Goal: Task Accomplishment & Management: Use online tool/utility

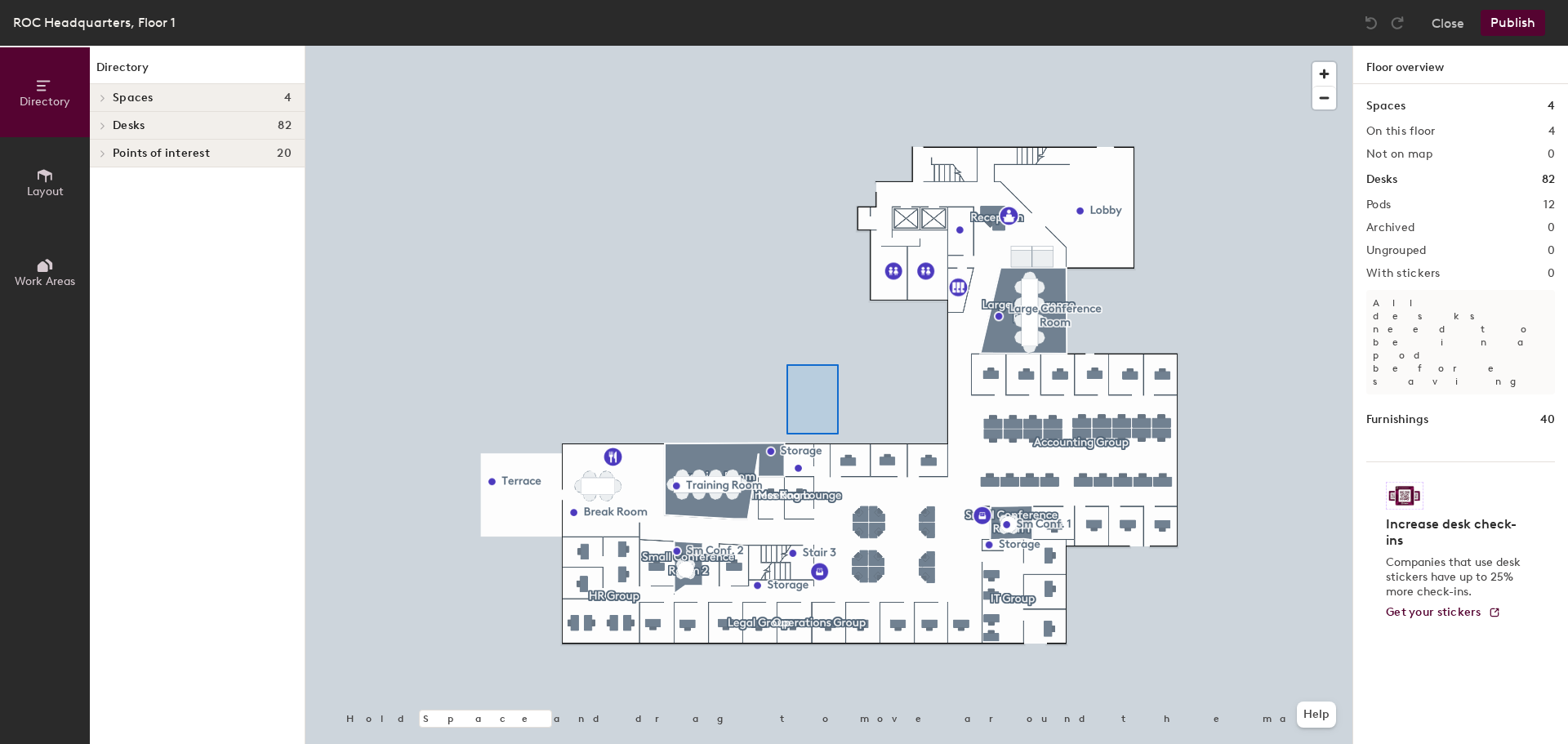
click at [780, 46] on div at bounding box center [828, 46] width 1047 height 0
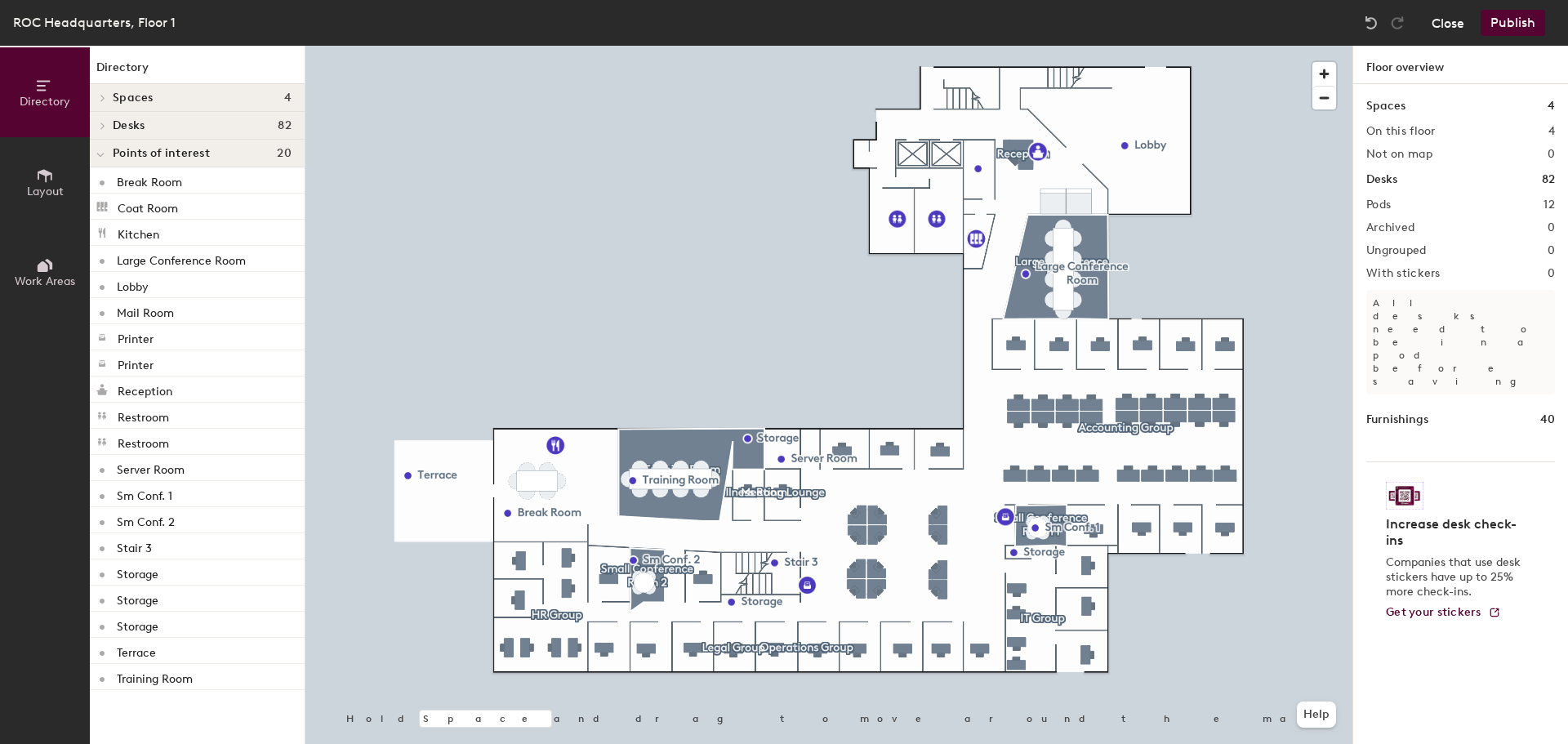
click at [1451, 23] on button "Close" at bounding box center [1447, 22] width 32 height 26
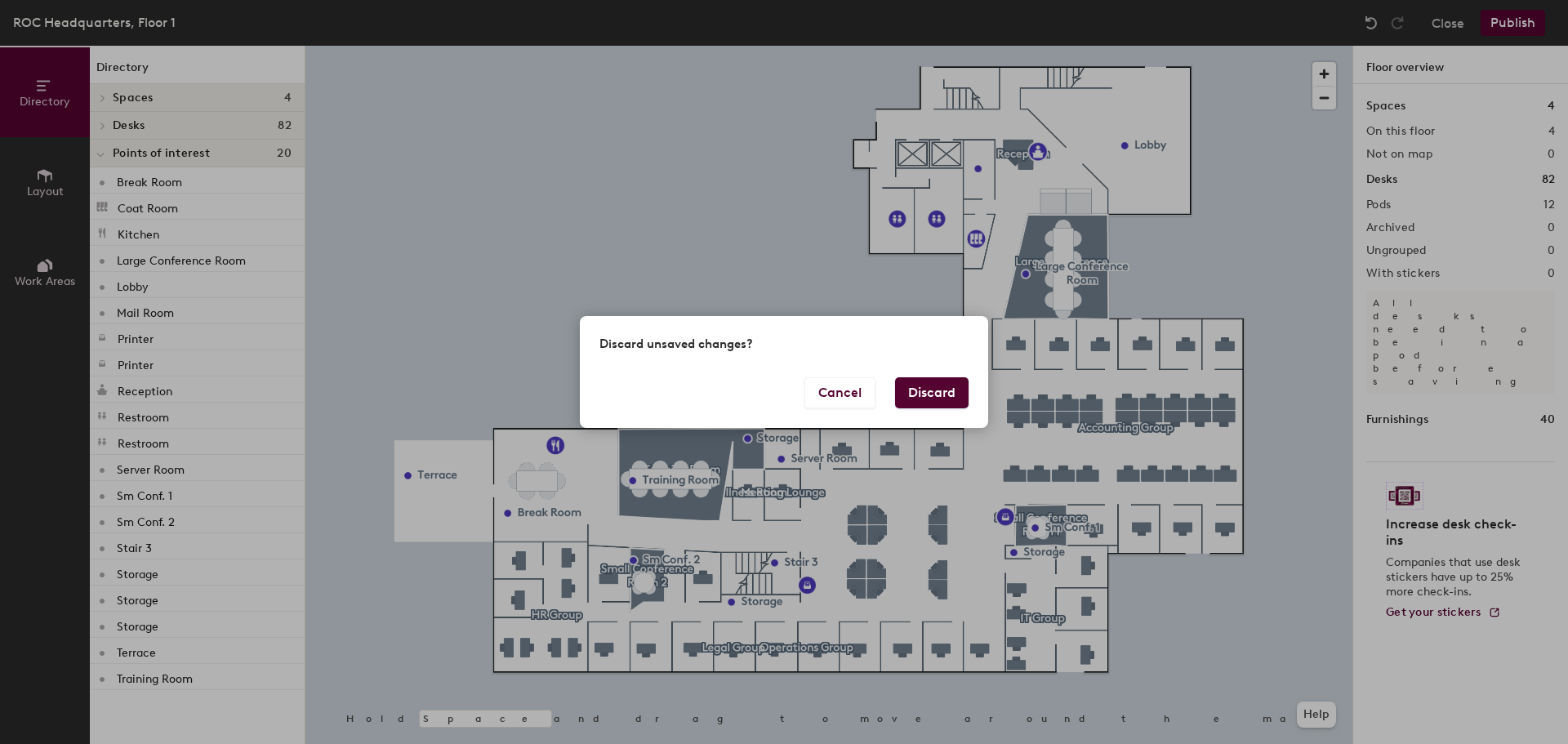
click at [927, 398] on button "Discard" at bounding box center [931, 393] width 73 height 31
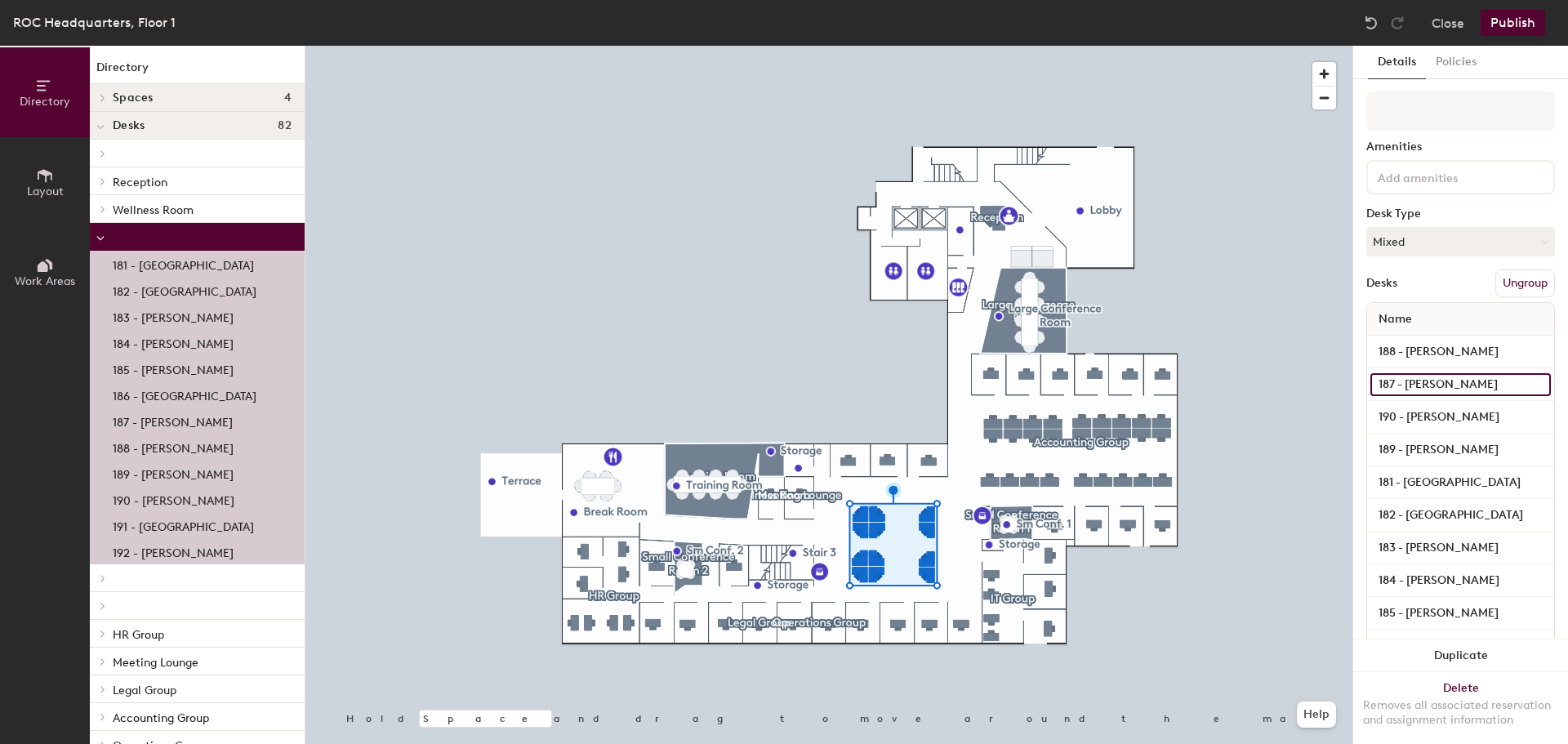
click at [1436, 379] on input "187 - [PERSON_NAME]" at bounding box center [1461, 384] width 181 height 23
click at [1472, 378] on input "187 - [PERSON_NAME]" at bounding box center [1461, 384] width 181 height 23
click at [1481, 382] on input "187 - [PERSON_NAME]" at bounding box center [1461, 384] width 181 height 23
drag, startPoint x: 1488, startPoint y: 385, endPoint x: 1406, endPoint y: 395, distance: 82.6
click at [1406, 395] on input "187 - [PERSON_NAME]" at bounding box center [1461, 384] width 181 height 23
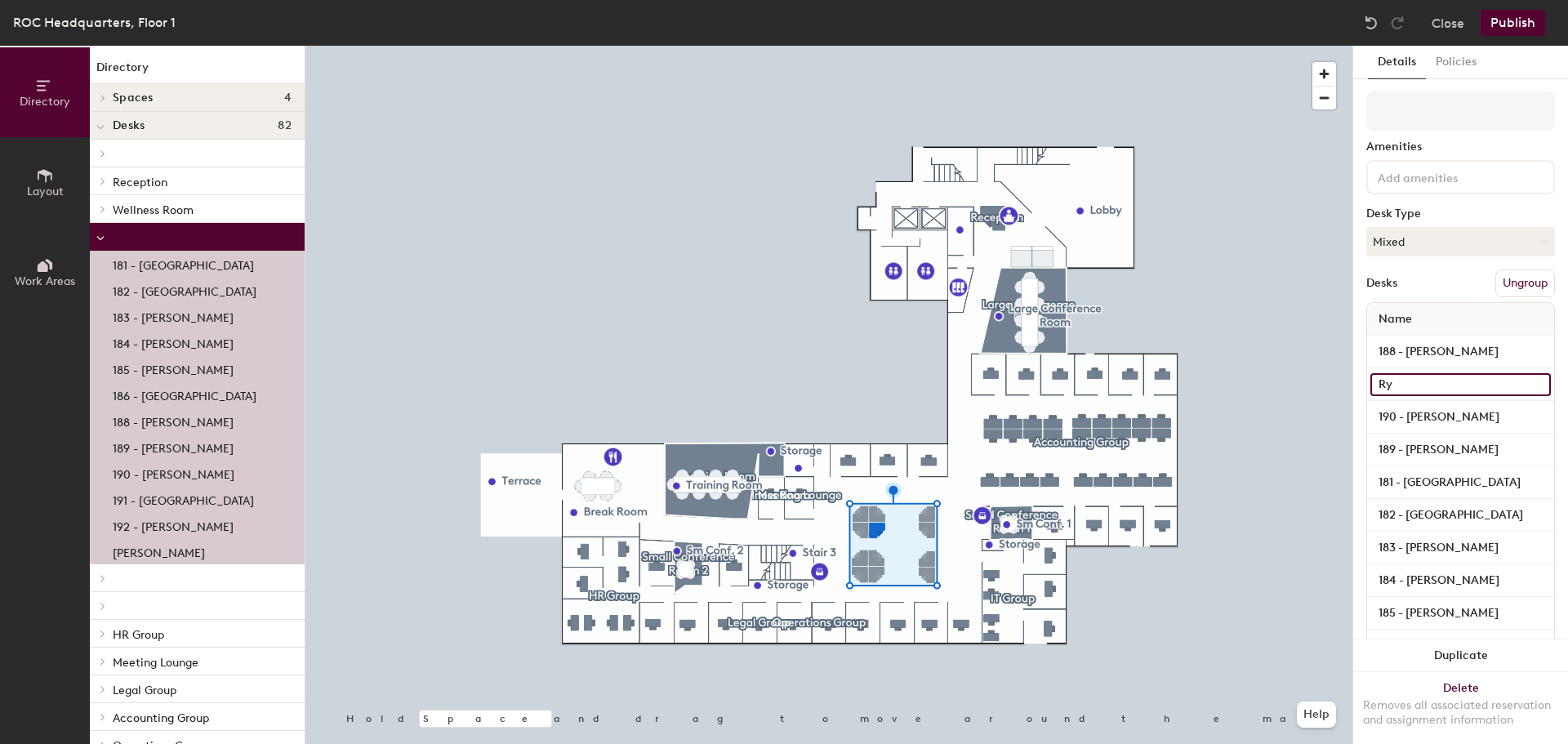
type input "R"
click at [1429, 29] on div "Close Publish" at bounding box center [1456, 22] width 197 height 26
click at [1431, 24] on button "Close" at bounding box center [1447, 22] width 32 height 26
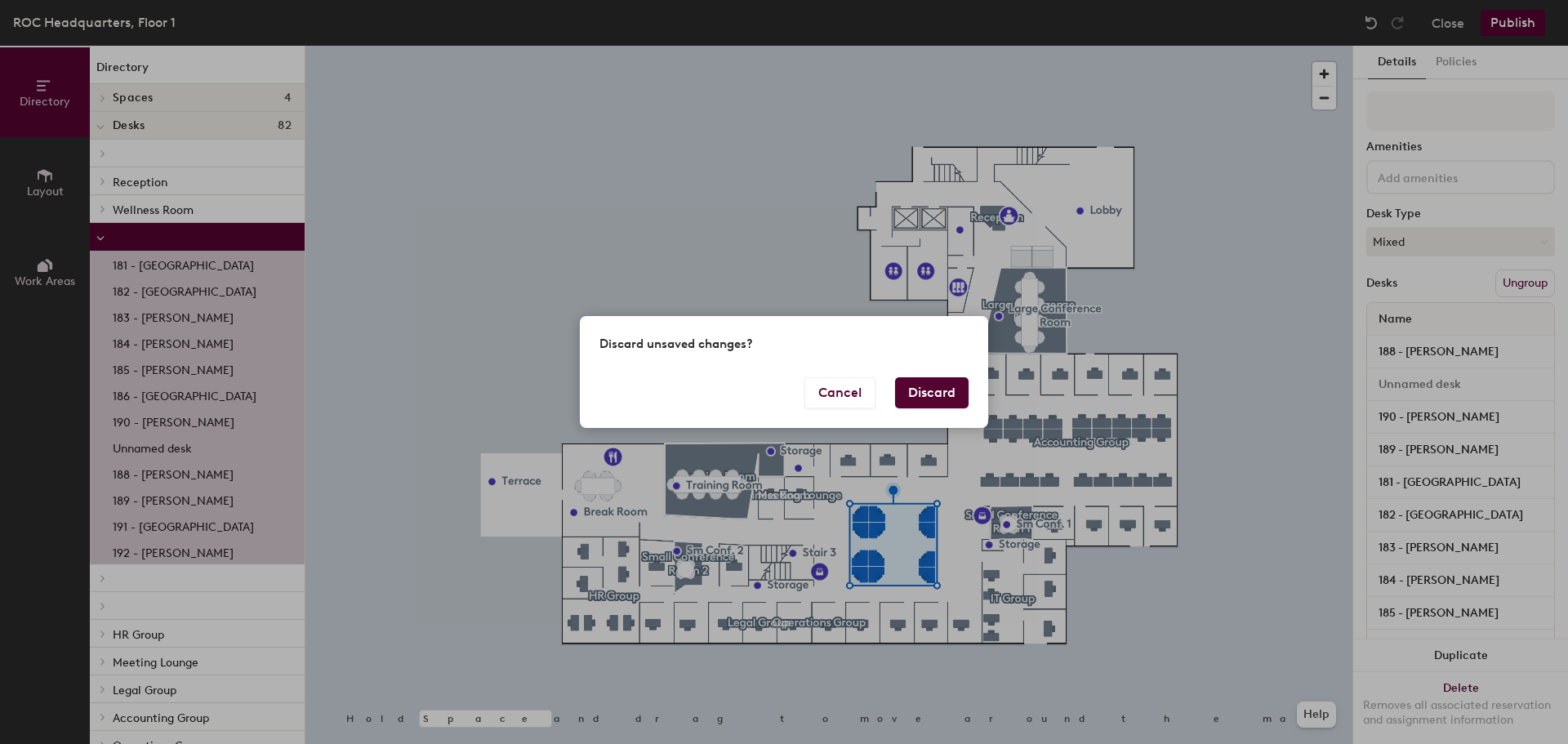
click at [912, 394] on button "Discard" at bounding box center [931, 393] width 73 height 31
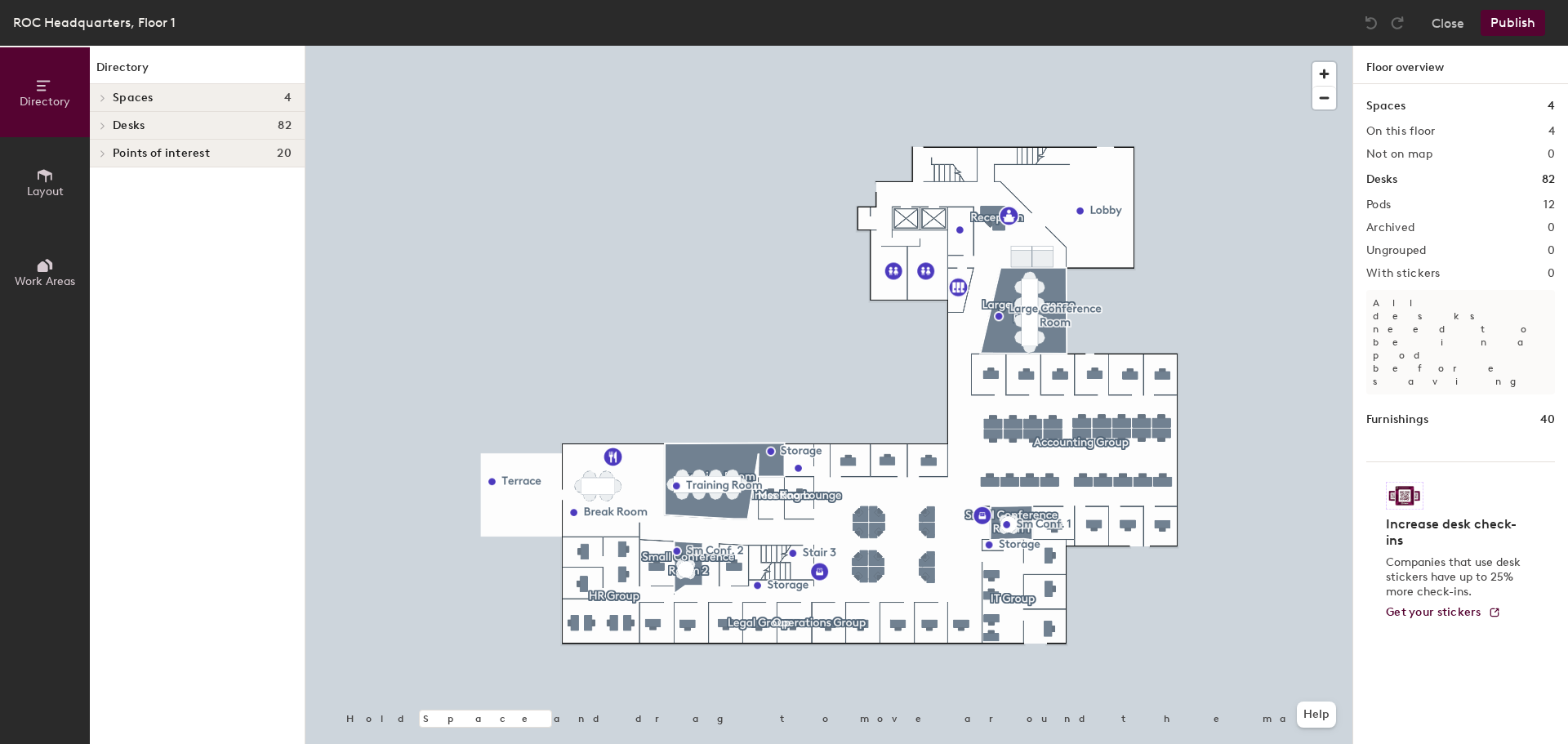
click at [863, 46] on div at bounding box center [828, 46] width 1047 height 0
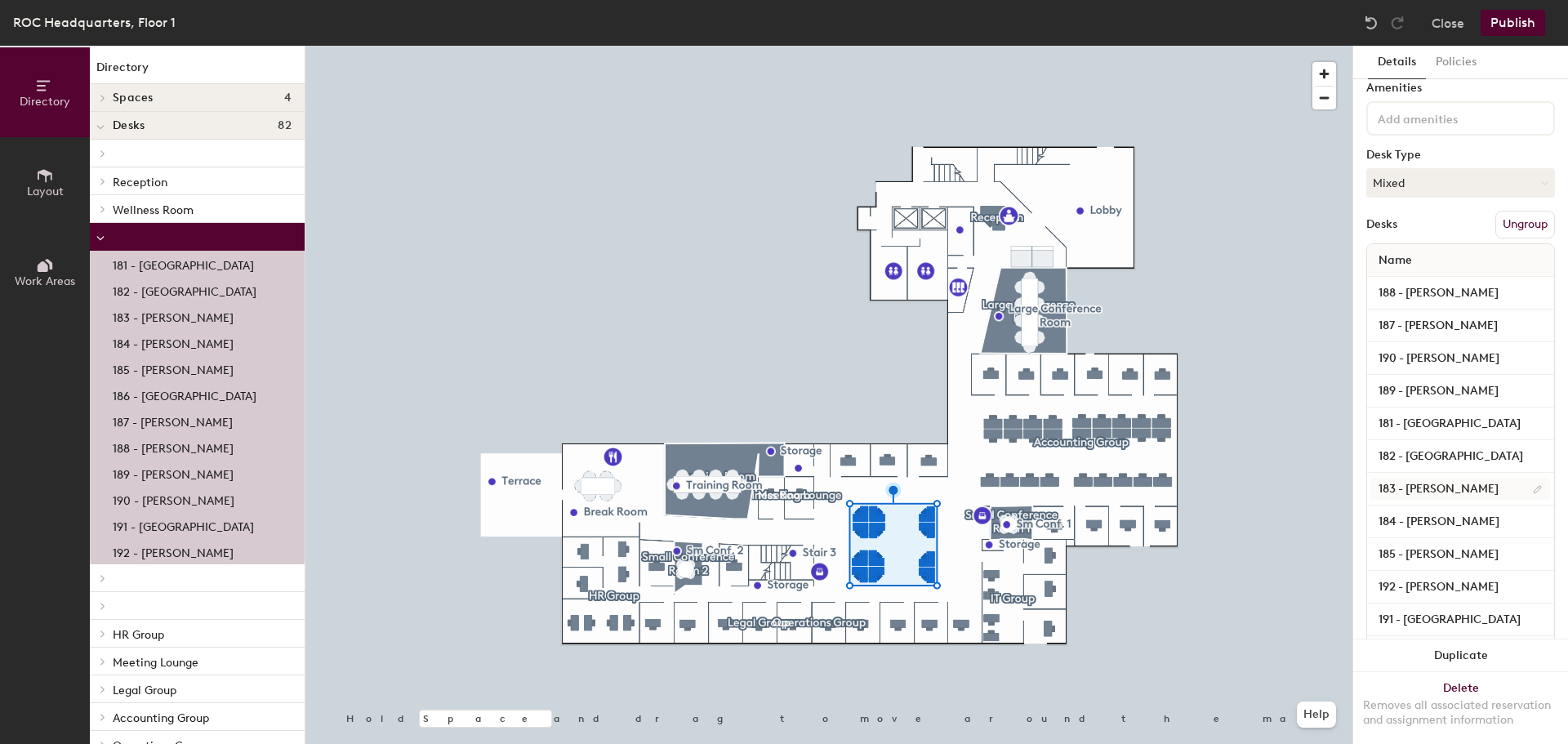
scroll to position [82, 0]
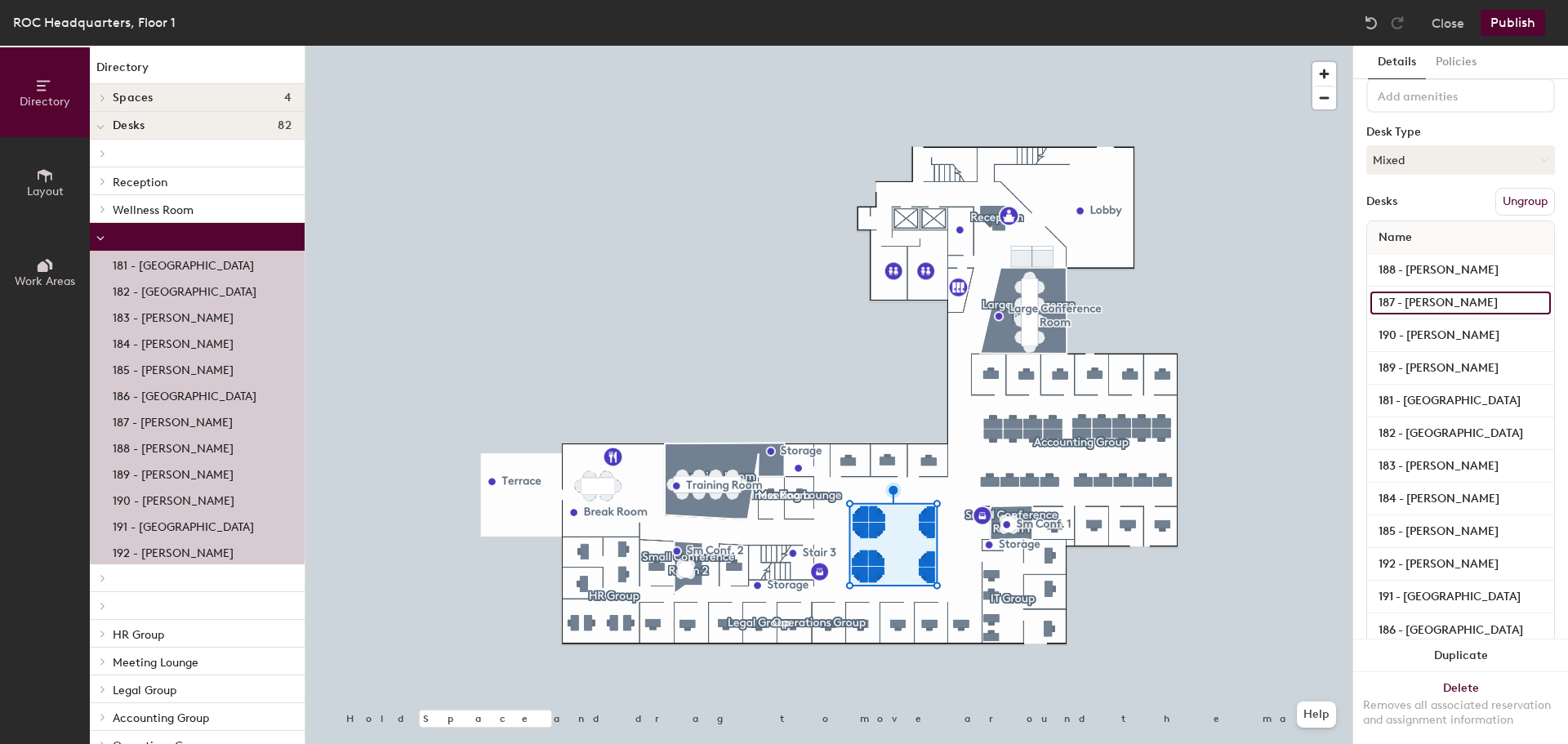
click at [1451, 305] on input "187 - [PERSON_NAME]" at bounding box center [1461, 303] width 181 height 23
click at [1484, 302] on input "187 - [PERSON_NAME]" at bounding box center [1461, 303] width 181 height 23
drag, startPoint x: 1484, startPoint y: 302, endPoint x: 1407, endPoint y: 305, distance: 77.1
click at [1407, 305] on input "187 - [PERSON_NAME]" at bounding box center [1461, 303] width 181 height 23
type input "187 - Ryan Enderlin"
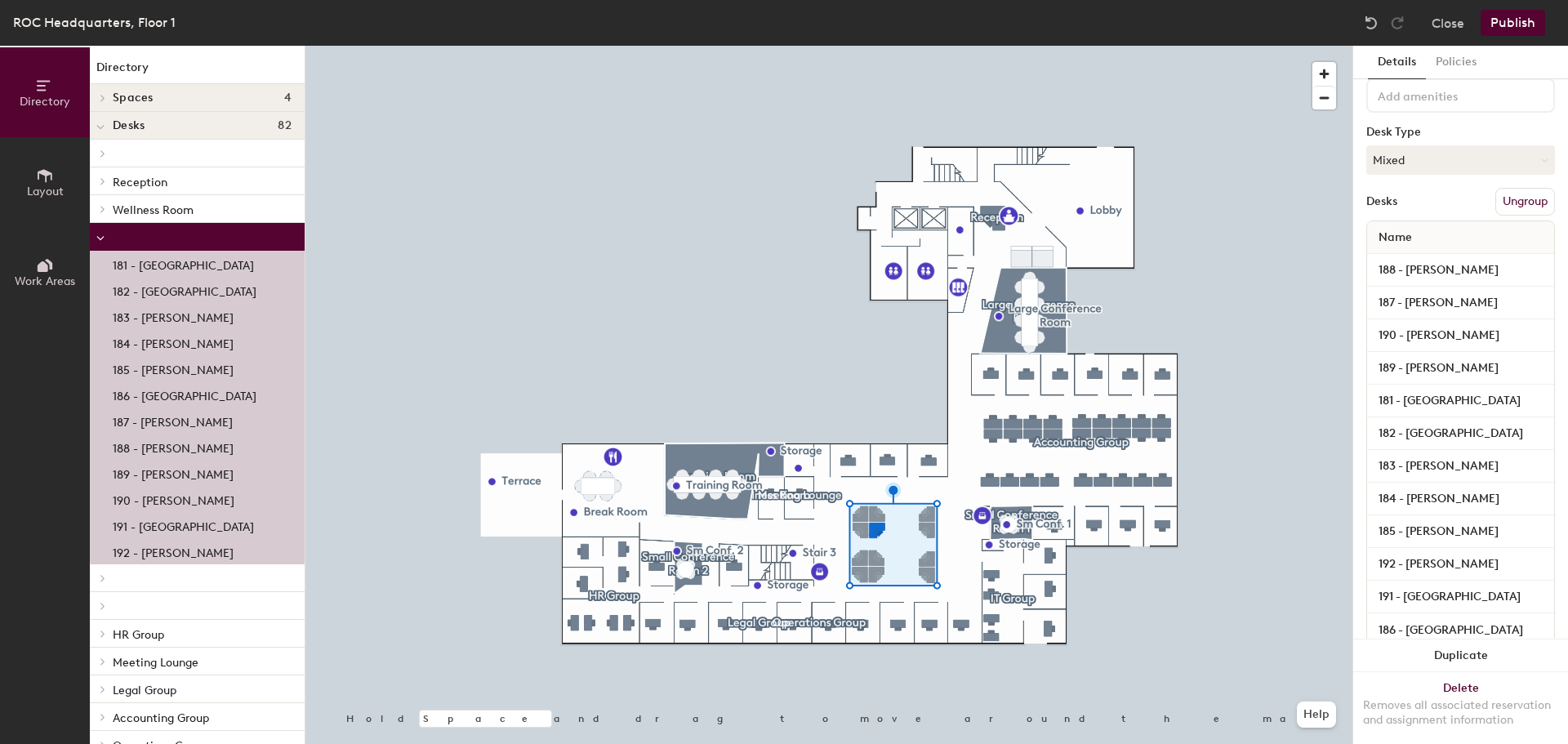
click at [1528, 34] on button "Publish" at bounding box center [1513, 22] width 65 height 26
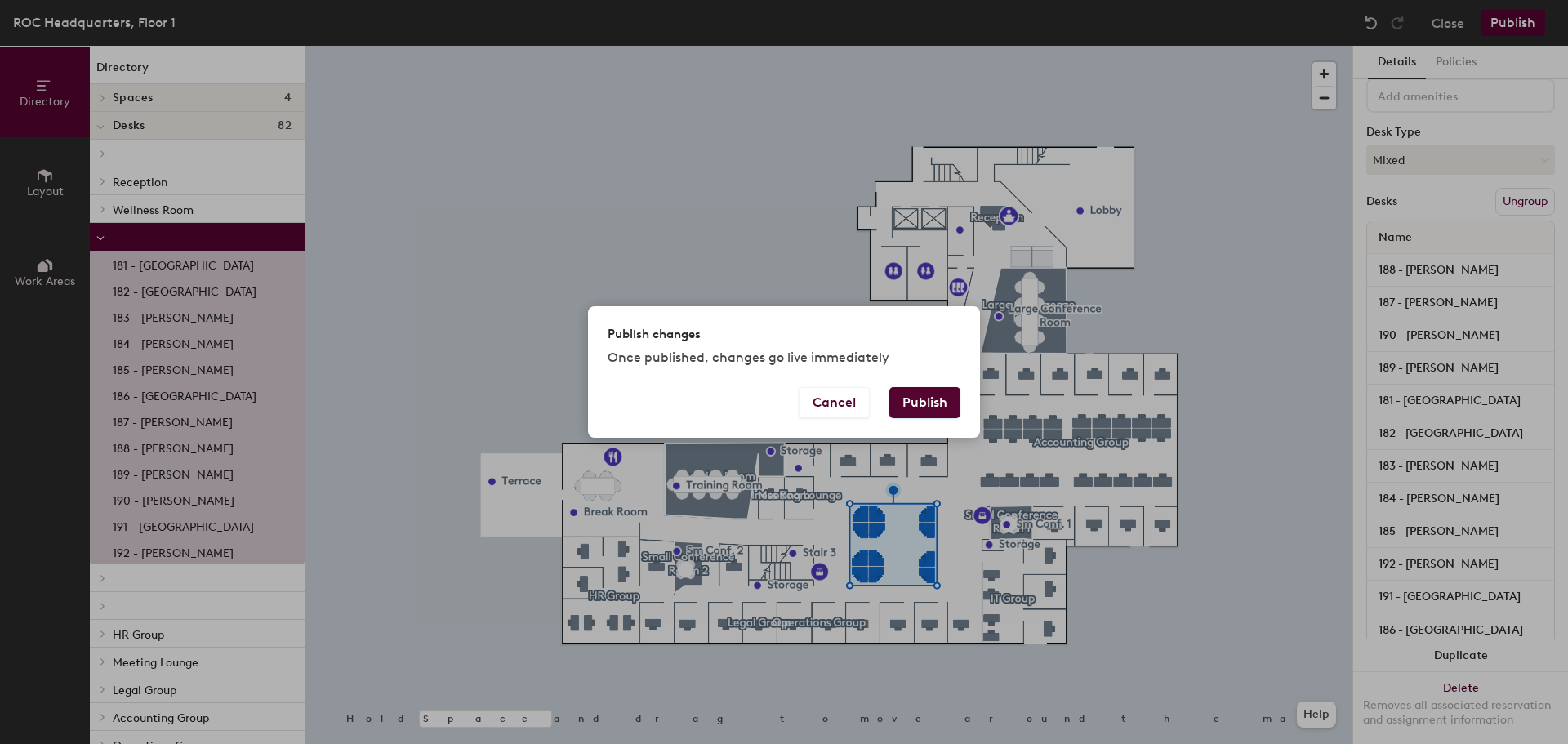
click at [921, 404] on button "Publish" at bounding box center [924, 402] width 71 height 31
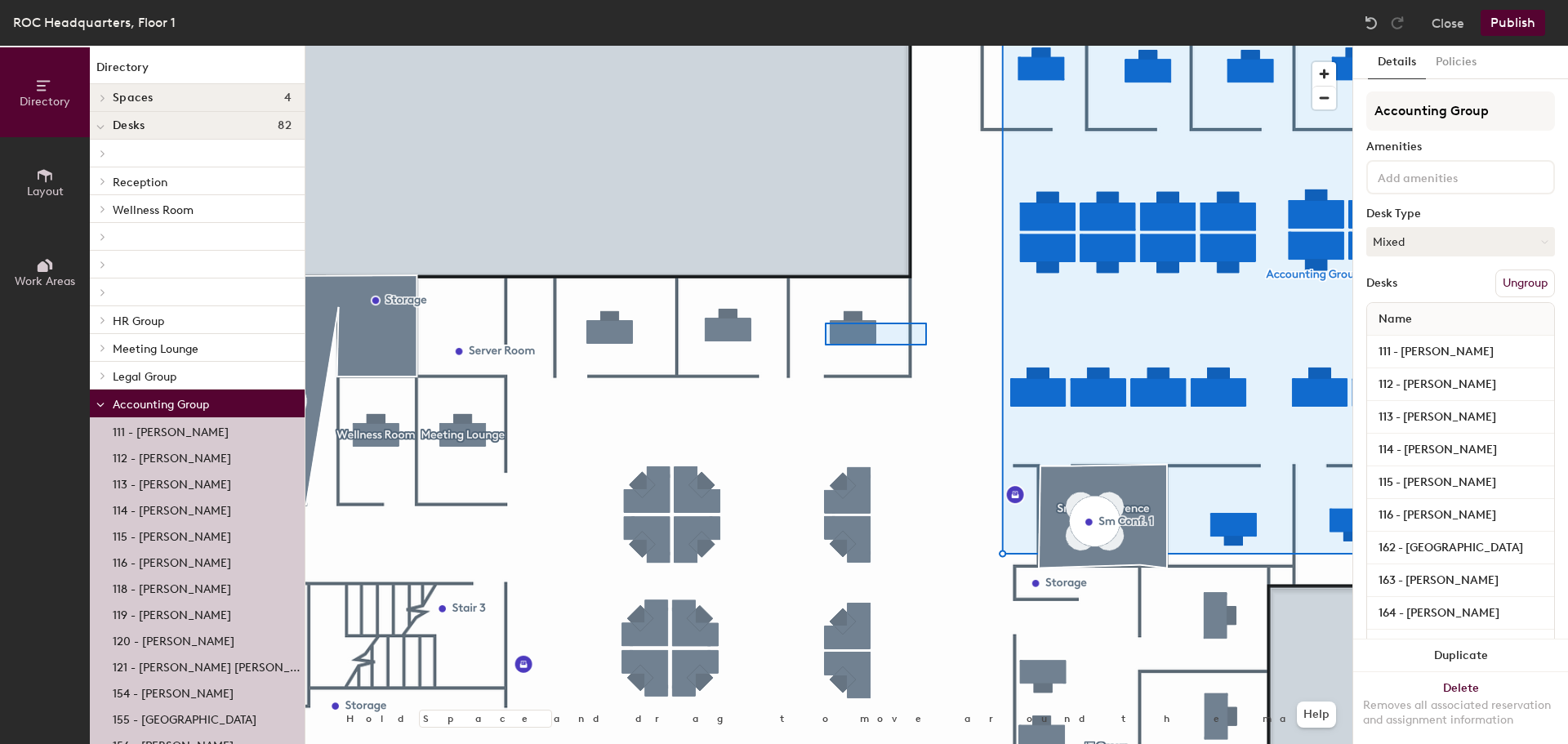
click at [824, 46] on div at bounding box center [828, 46] width 1047 height 0
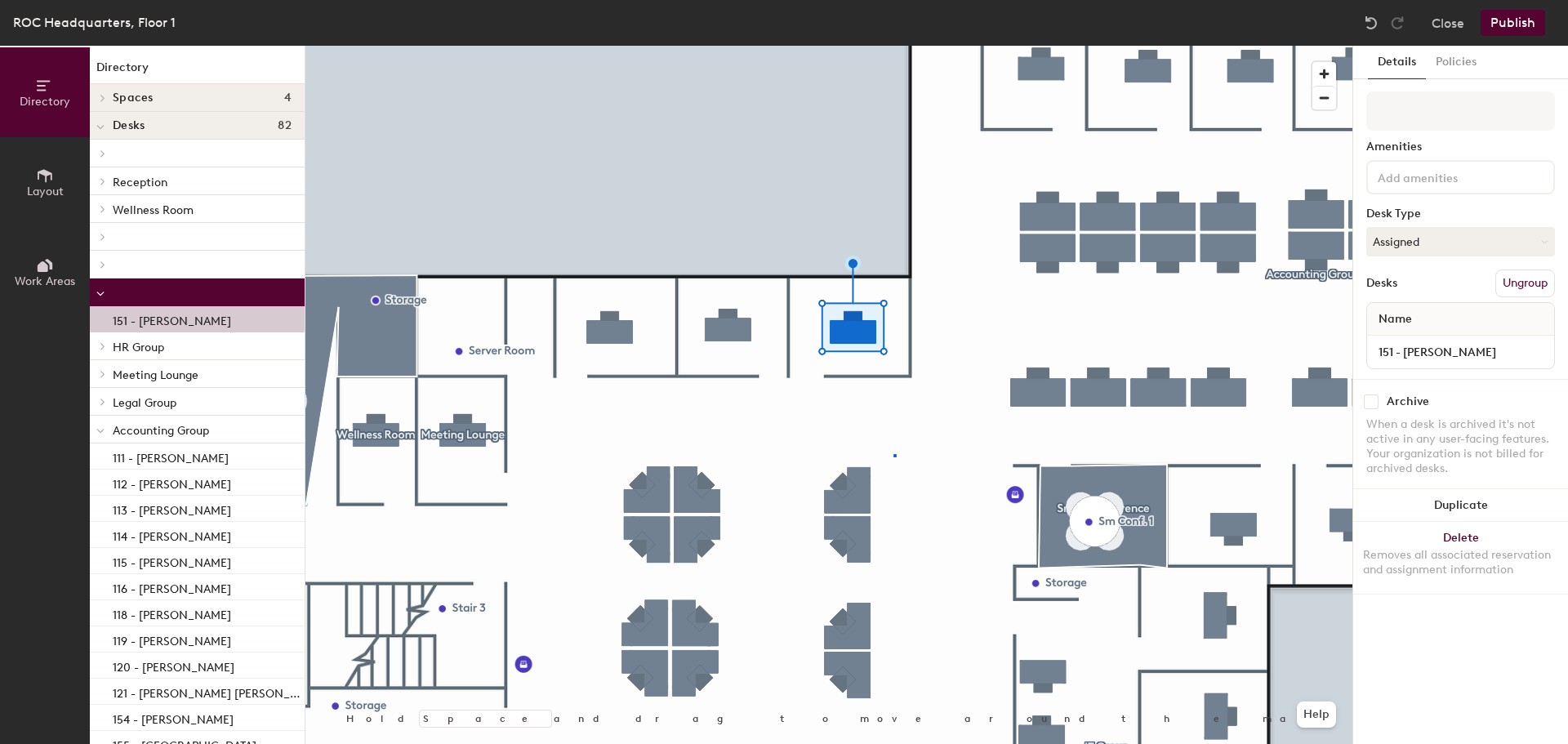
click at [893, 46] on div at bounding box center [828, 46] width 1047 height 0
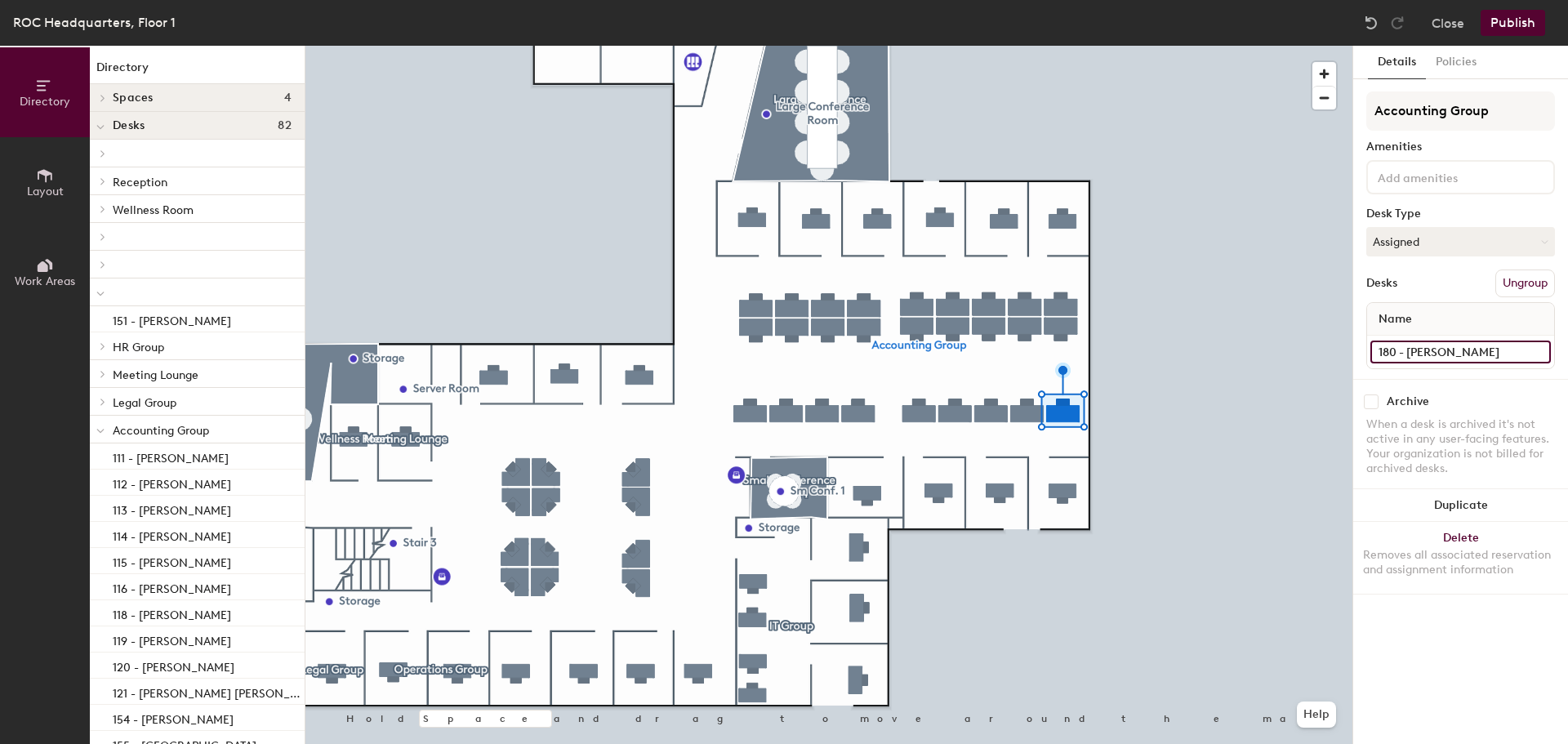
click at [1459, 355] on input "180 - [PERSON_NAME]" at bounding box center [1461, 352] width 181 height 23
click at [1515, 355] on input "180 - [PERSON_NAME]" at bounding box center [1461, 352] width 181 height 23
drag, startPoint x: 1515, startPoint y: 355, endPoint x: 1500, endPoint y: 351, distance: 15.5
click at [1500, 351] on input "180 - [PERSON_NAME]" at bounding box center [1461, 352] width 181 height 23
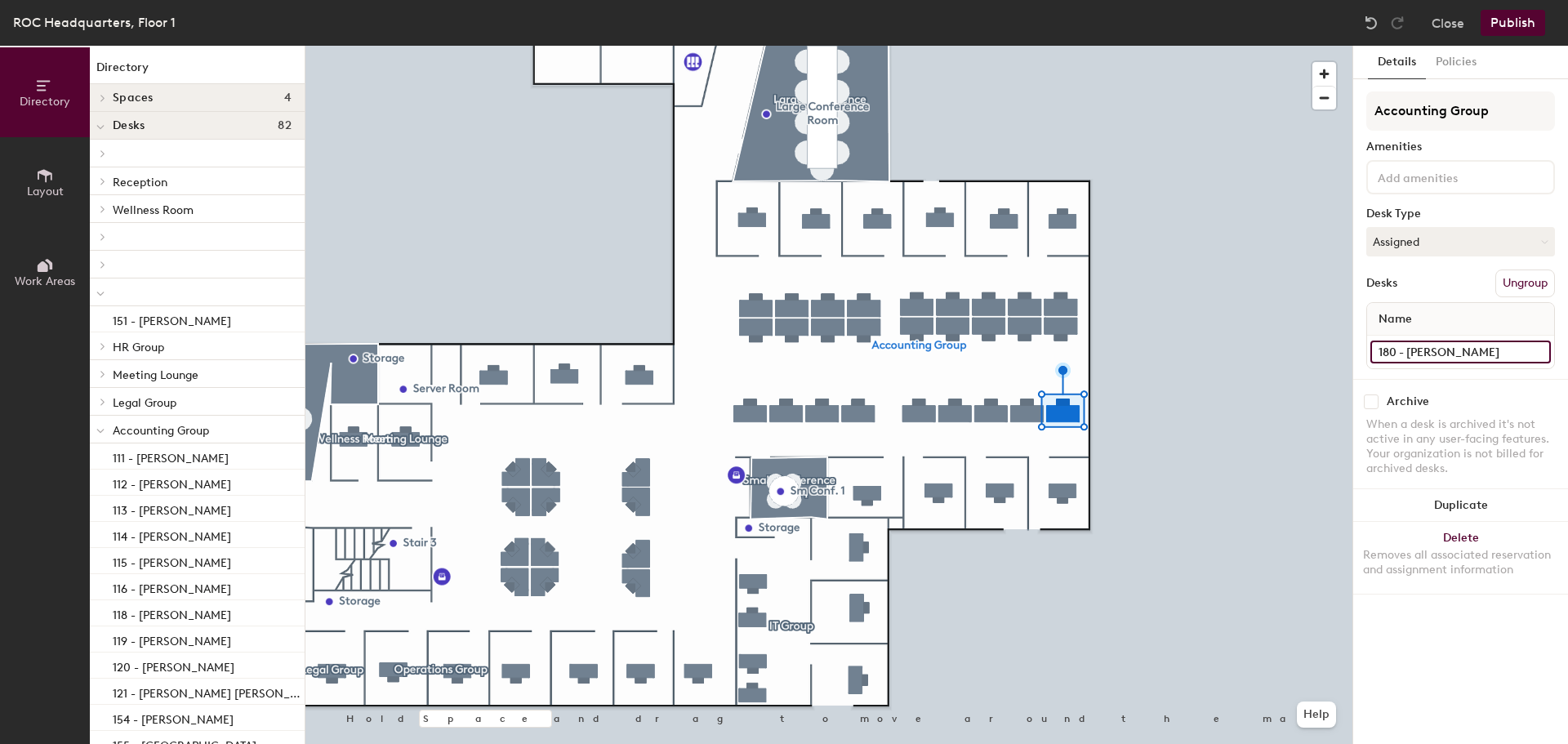
type input "180 - [PERSON_NAME]"
click at [1504, 31] on button "Publish" at bounding box center [1513, 22] width 65 height 26
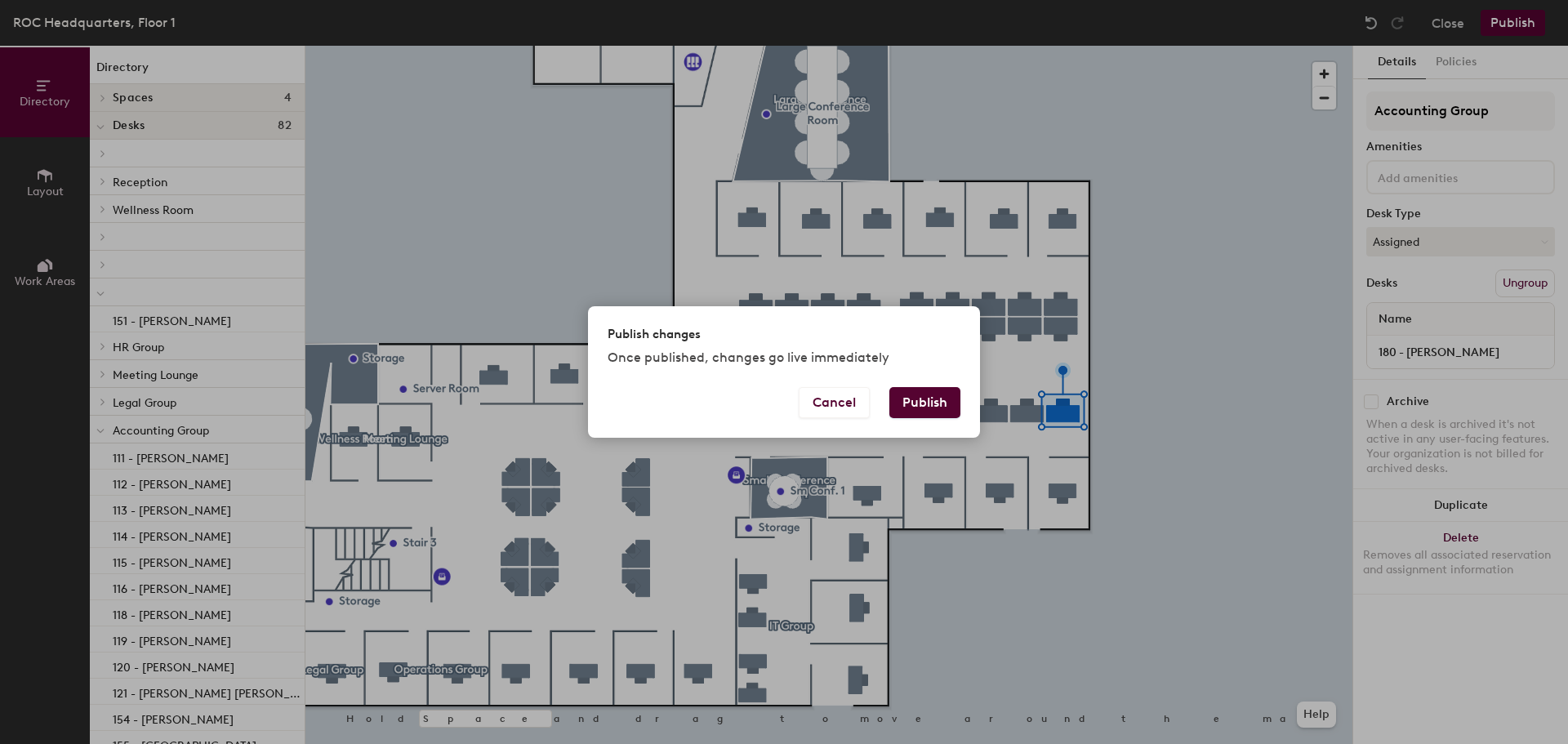
click at [940, 410] on button "Publish" at bounding box center [924, 402] width 71 height 31
